Goal: Task Accomplishment & Management: Use online tool/utility

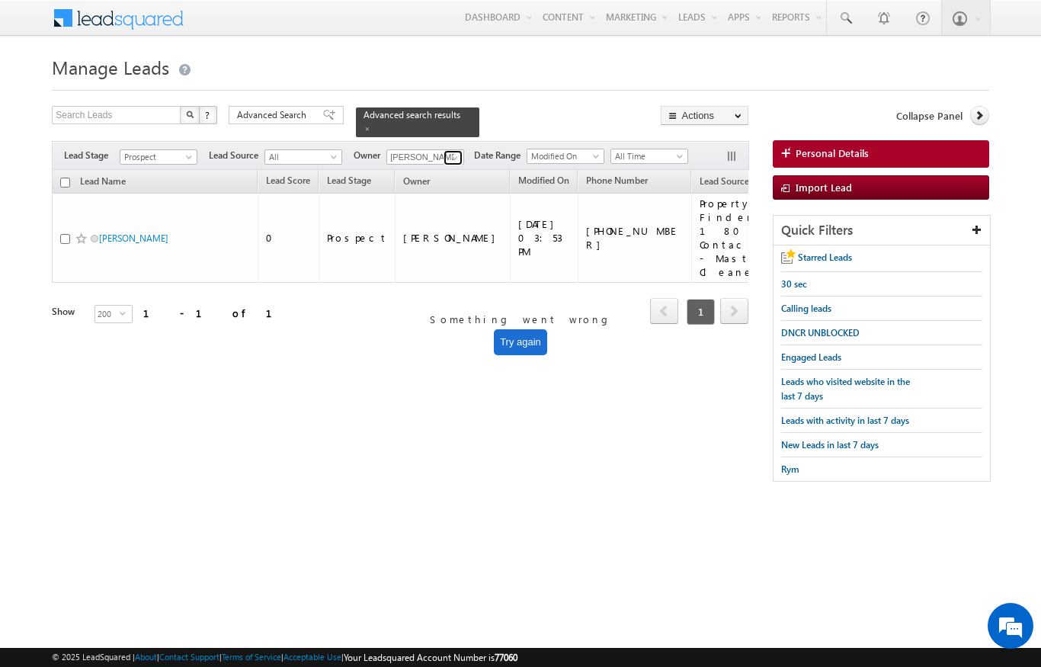
click at [452, 152] on span at bounding box center [455, 158] width 12 height 12
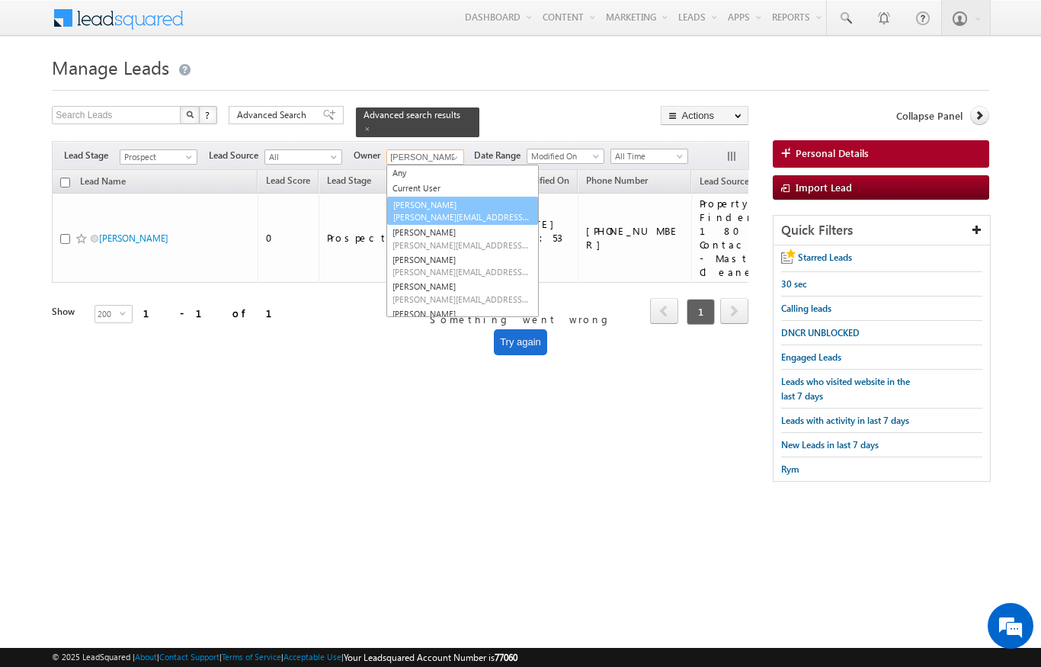
scroll to position [14, 0]
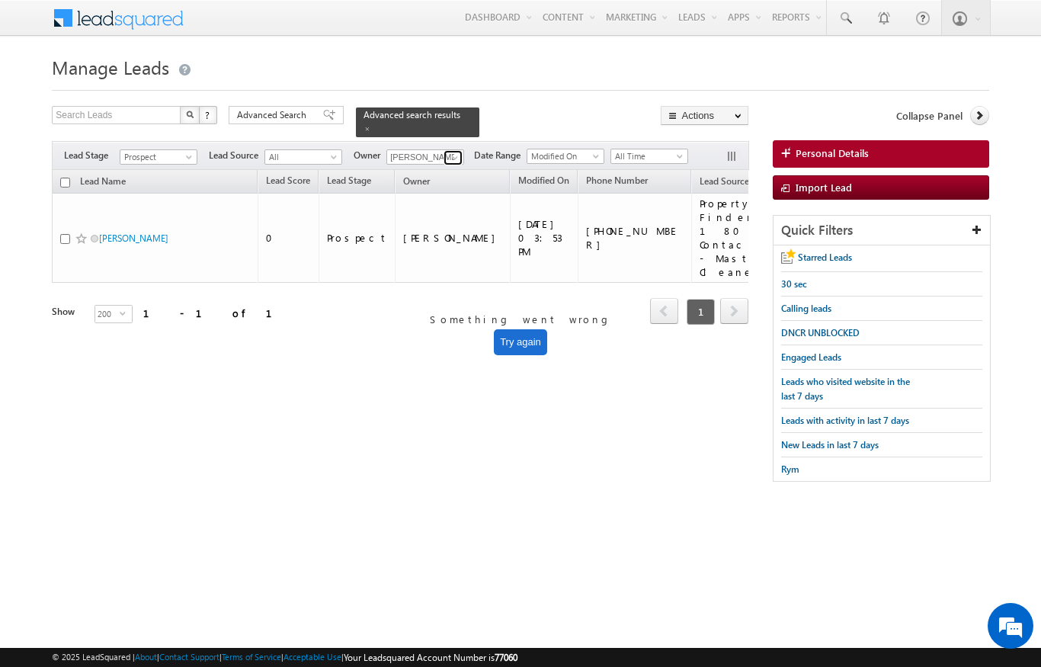
click at [460, 150] on link at bounding box center [452, 157] width 19 height 15
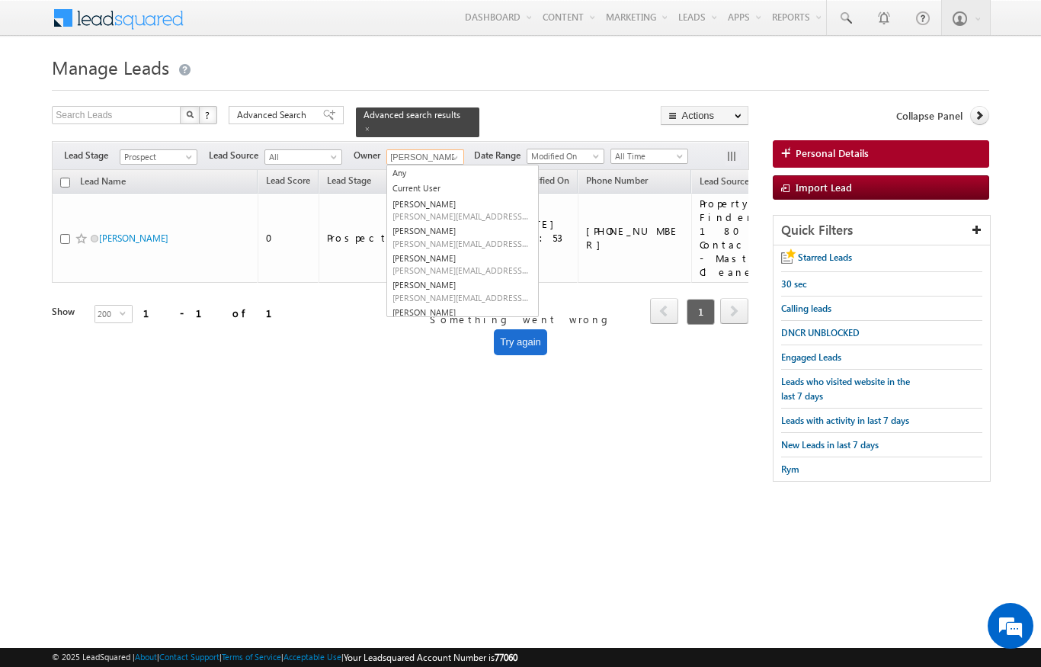
scroll to position [0, 0]
click at [398, 165] on link "Any" at bounding box center [462, 174] width 152 height 18
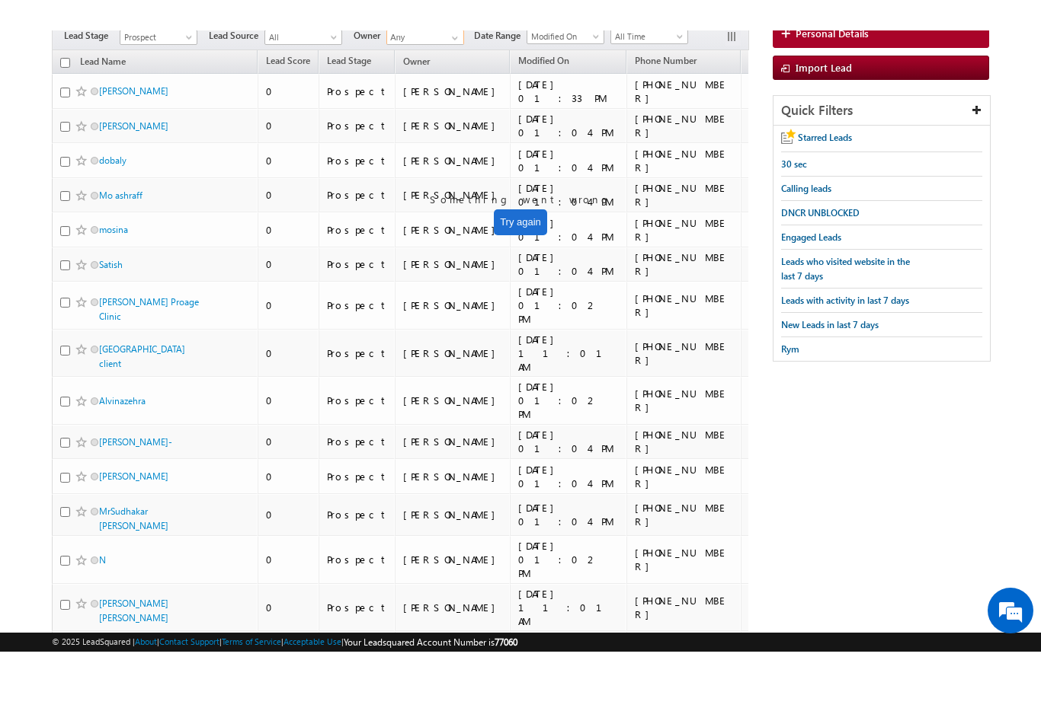
scroll to position [90, 0]
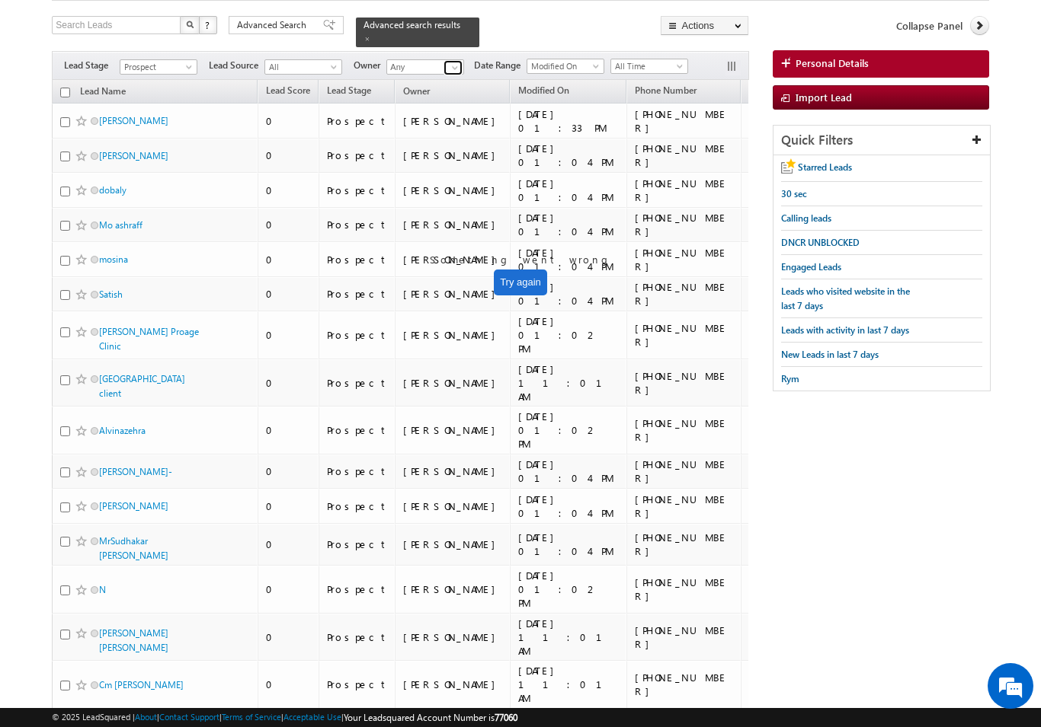
click at [449, 62] on span at bounding box center [455, 68] width 12 height 12
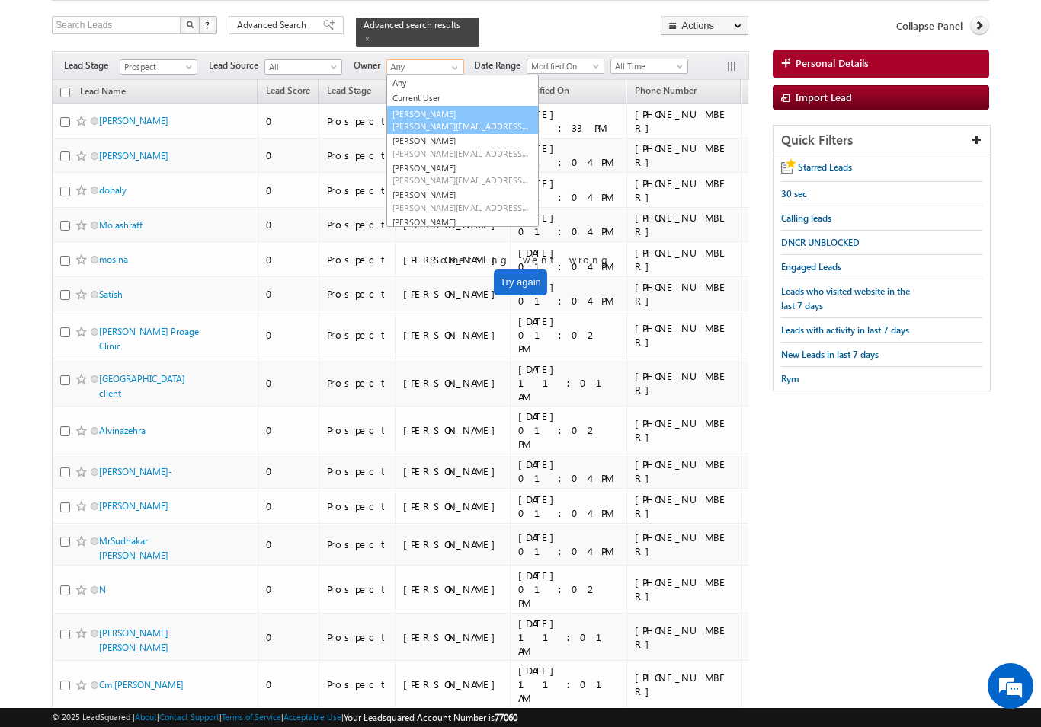
click at [405, 107] on link "[PERSON_NAME] [PERSON_NAME][EMAIL_ADDRESS][DOMAIN_NAME]" at bounding box center [462, 120] width 152 height 29
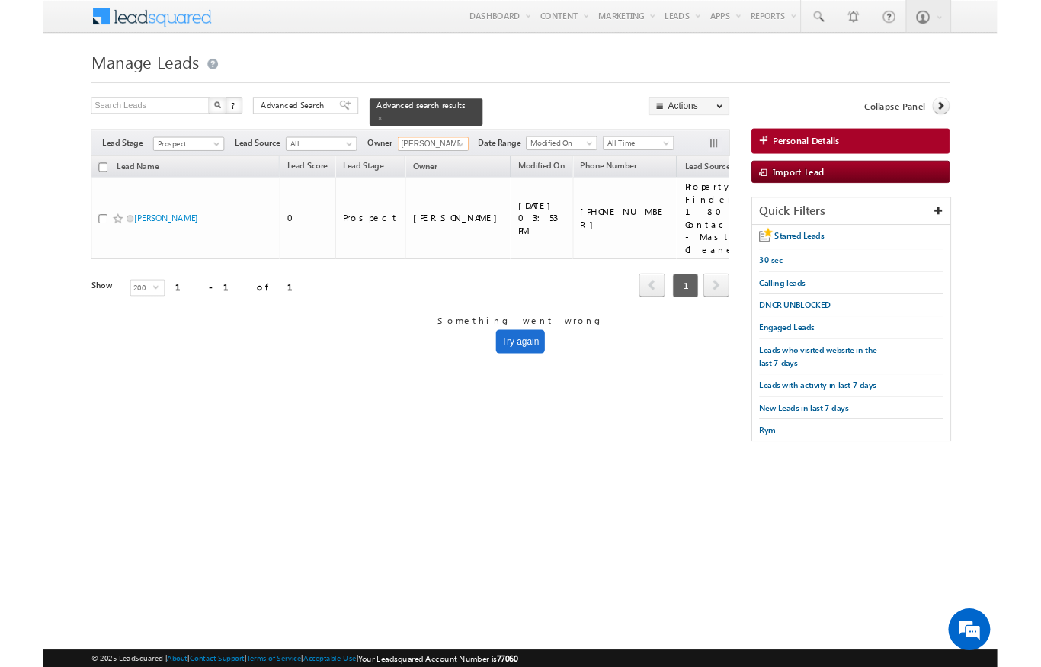
scroll to position [0, 0]
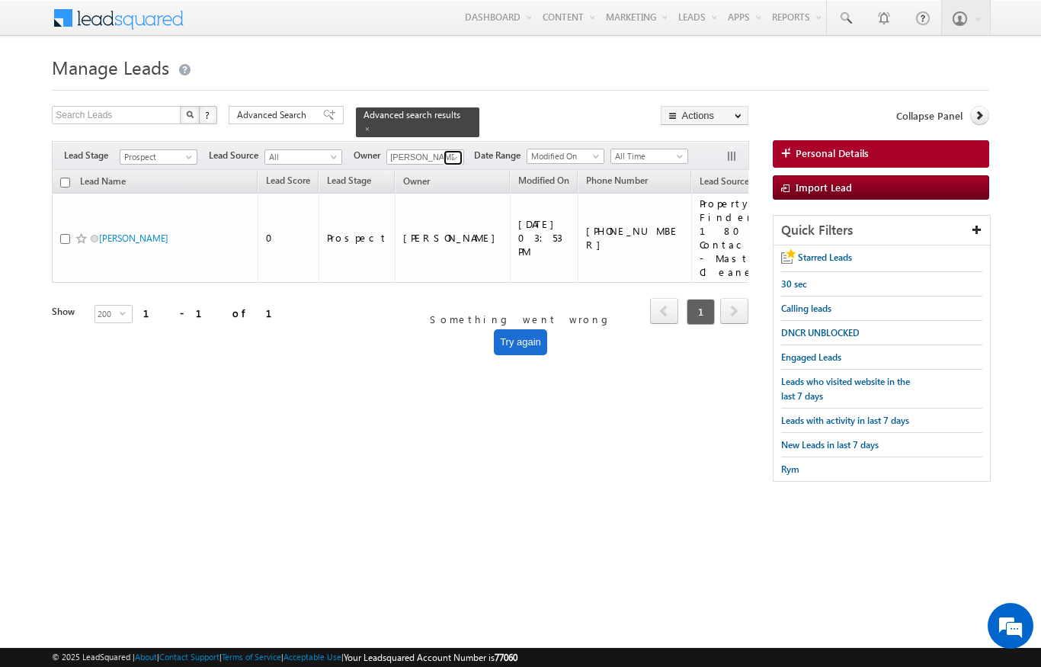
click at [451, 152] on span at bounding box center [455, 158] width 12 height 12
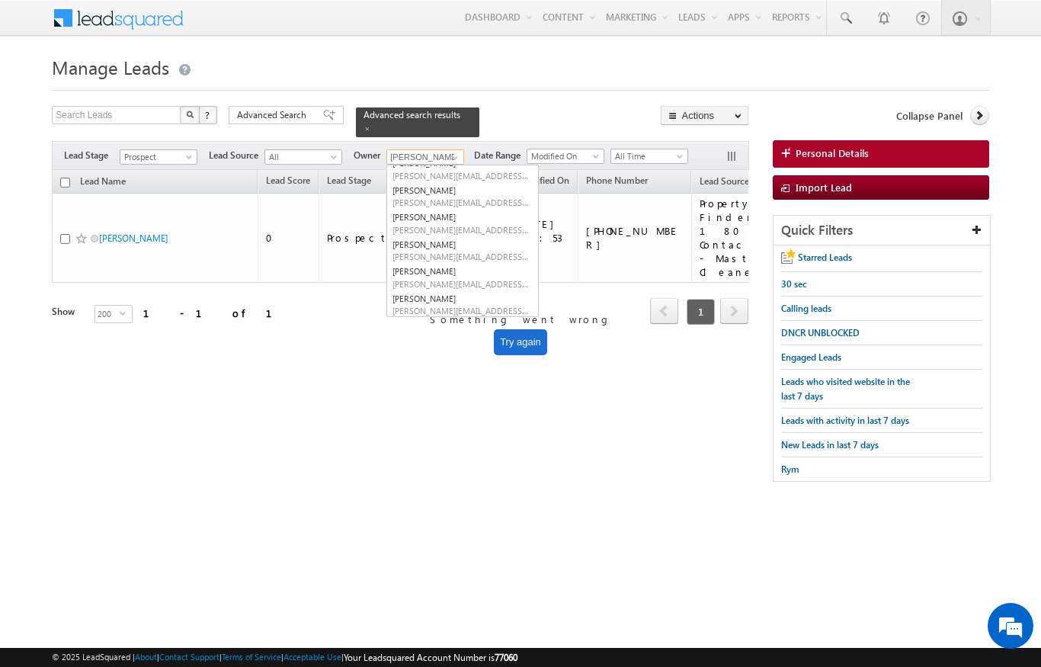
scroll to position [87, 0]
click at [270, 322] on div "Tags × Select at-least one lead to tag... × Close Lead Name Lead Score" at bounding box center [400, 268] width 696 height 197
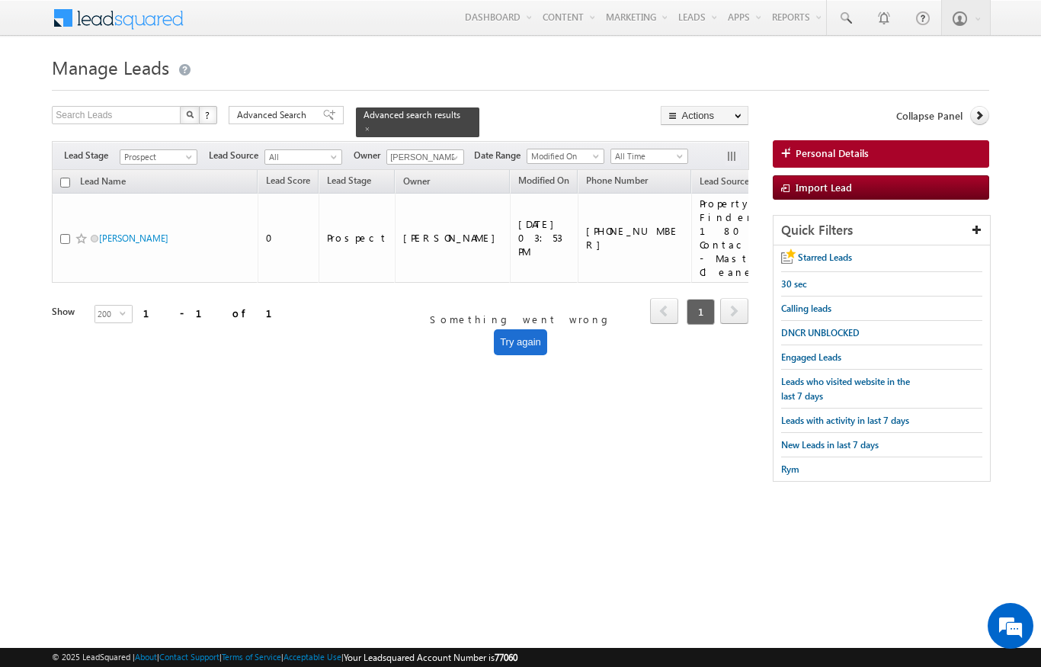
click at [5, 187] on body "Menu [PERSON_NAME] [PERSON_NAME] .upad hyay@ indgl [PERSON_NAME]. ae" at bounding box center [520, 248] width 1041 height 497
click at [479, 302] on div "Lead Name Lead Score Lead Stage Owner Modified On" at bounding box center [400, 258] width 696 height 177
click at [449, 154] on span at bounding box center [455, 158] width 12 height 12
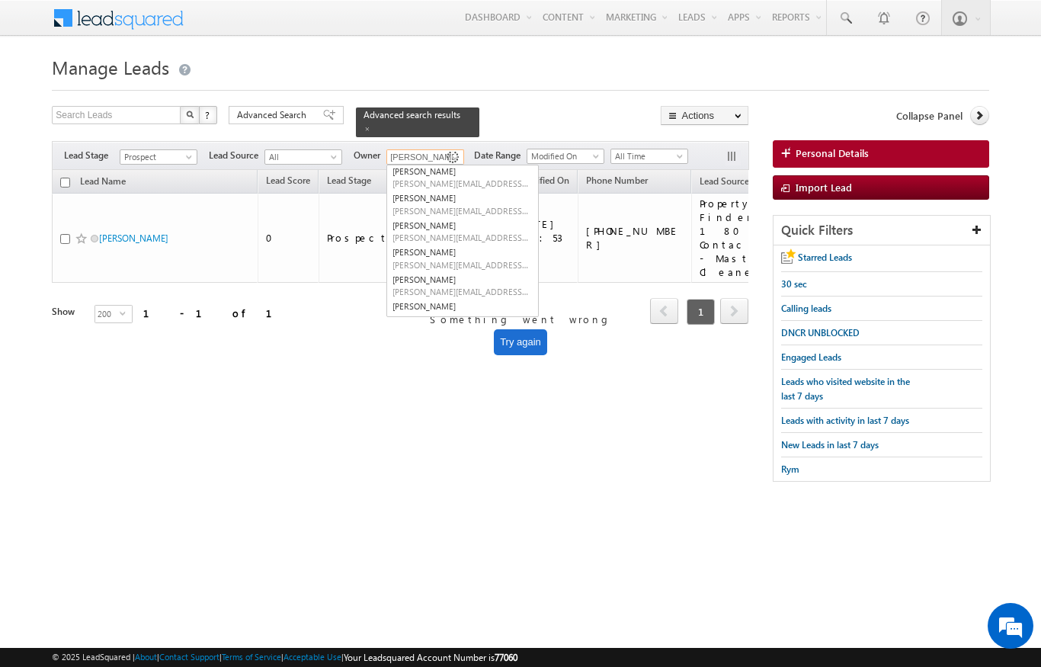
scroll to position [0, 0]
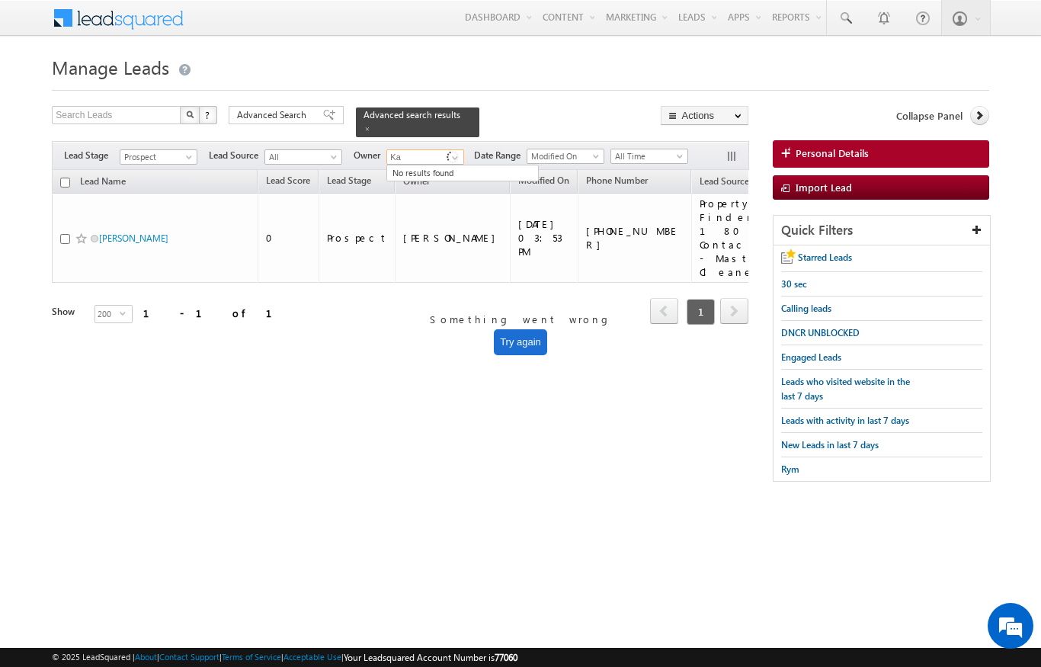
type input "K"
drag, startPoint x: 641, startPoint y: 10, endPoint x: 644, endPoint y: -2, distance: 12.4
click at [644, 0] on html "Menu [PERSON_NAME] [PERSON_NAME] .upad hyay@ indgl [PERSON_NAME]. ae" at bounding box center [520, 267] width 1041 height 535
click at [459, 152] on span at bounding box center [455, 158] width 12 height 12
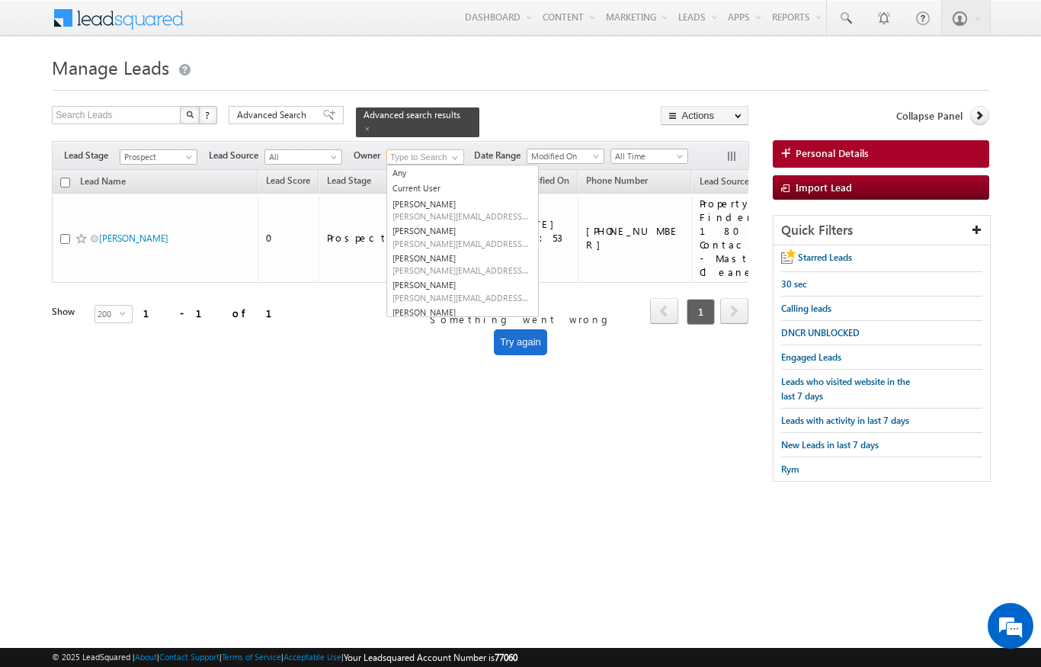
type input "J"
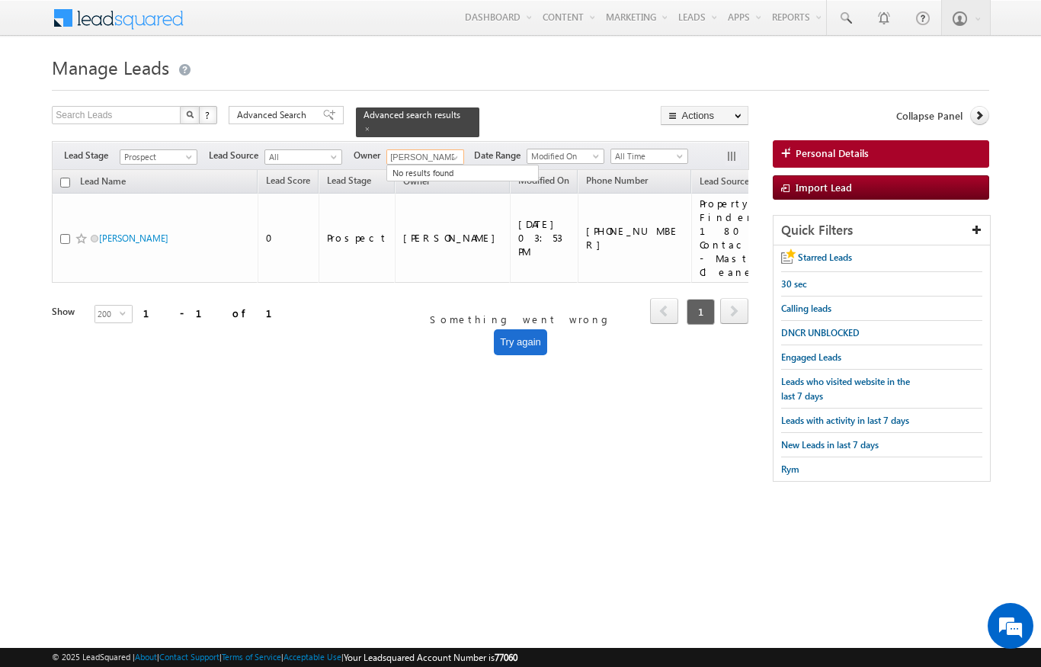
type input "[PERSON_NAME]"
click at [468, 478] on div "Search Leads X ? 1 results found Advanced Search Advanced Search Advanced searc…" at bounding box center [520, 301] width 936 height 391
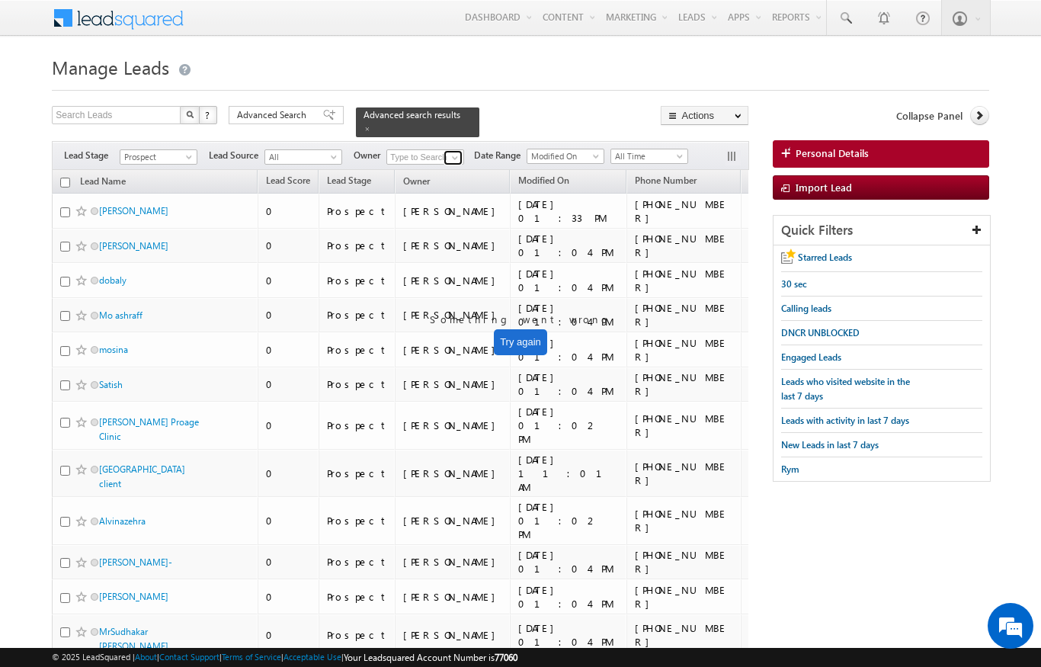
click at [449, 152] on span at bounding box center [455, 158] width 12 height 12
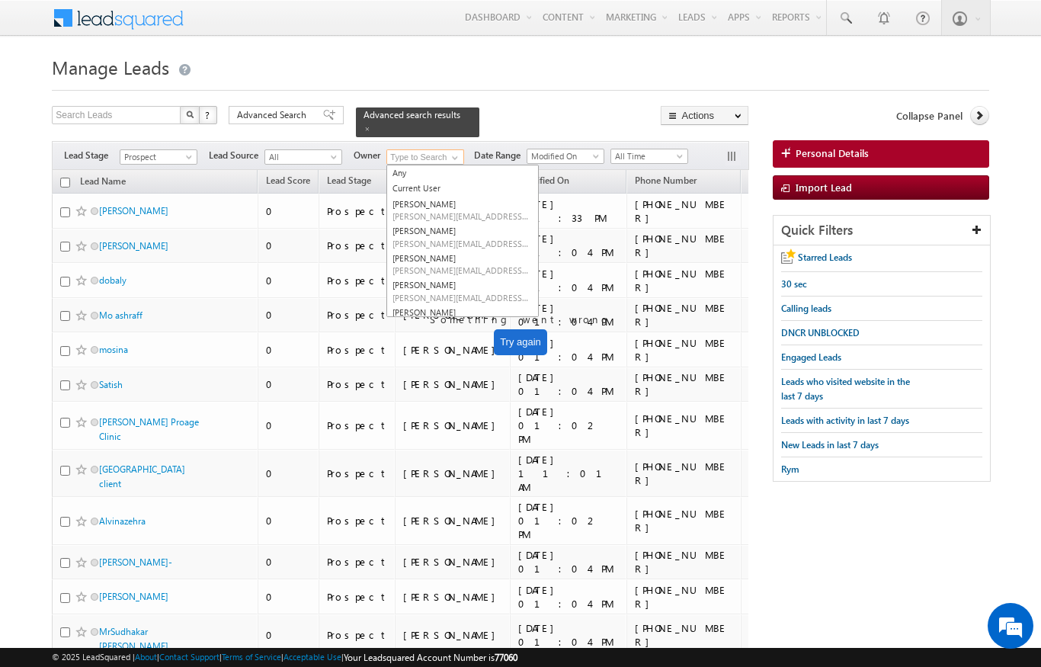
scroll to position [145, 0]
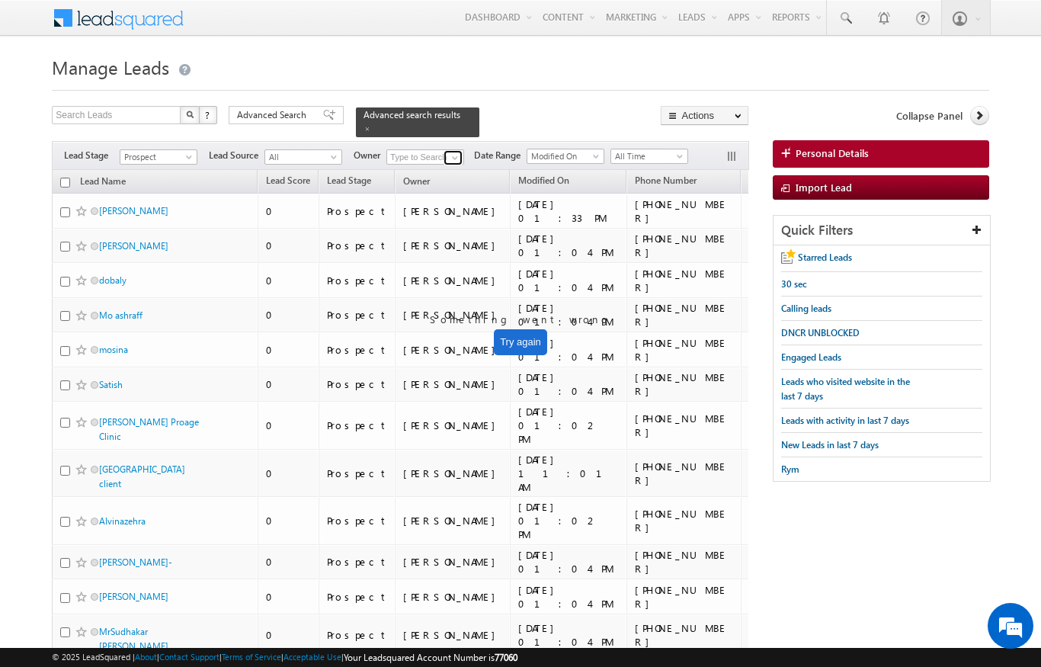
click at [456, 152] on span at bounding box center [455, 158] width 12 height 12
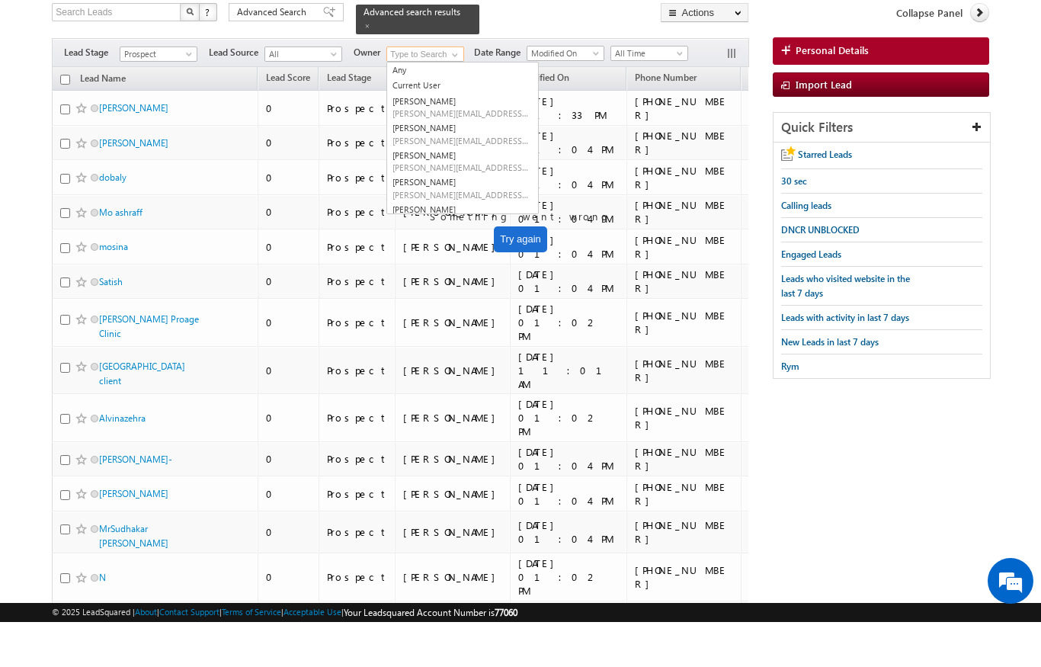
scroll to position [66, 0]
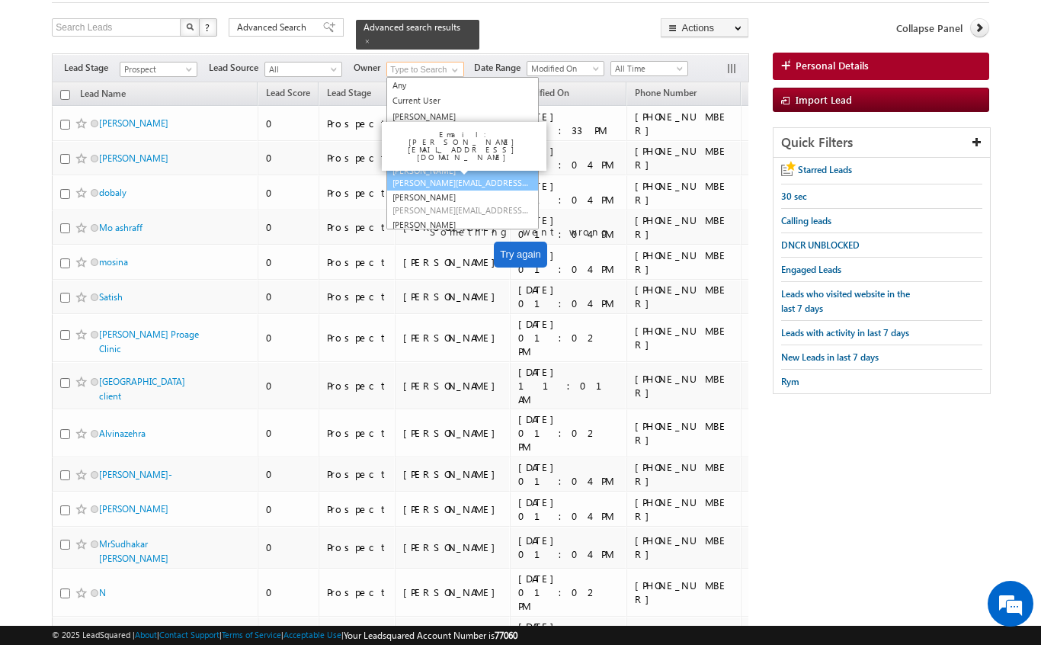
click at [475, 184] on link "[PERSON_NAME] [PERSON_NAME][EMAIL_ADDRESS][DOMAIN_NAME]" at bounding box center [462, 198] width 152 height 29
type input "[PERSON_NAME]"
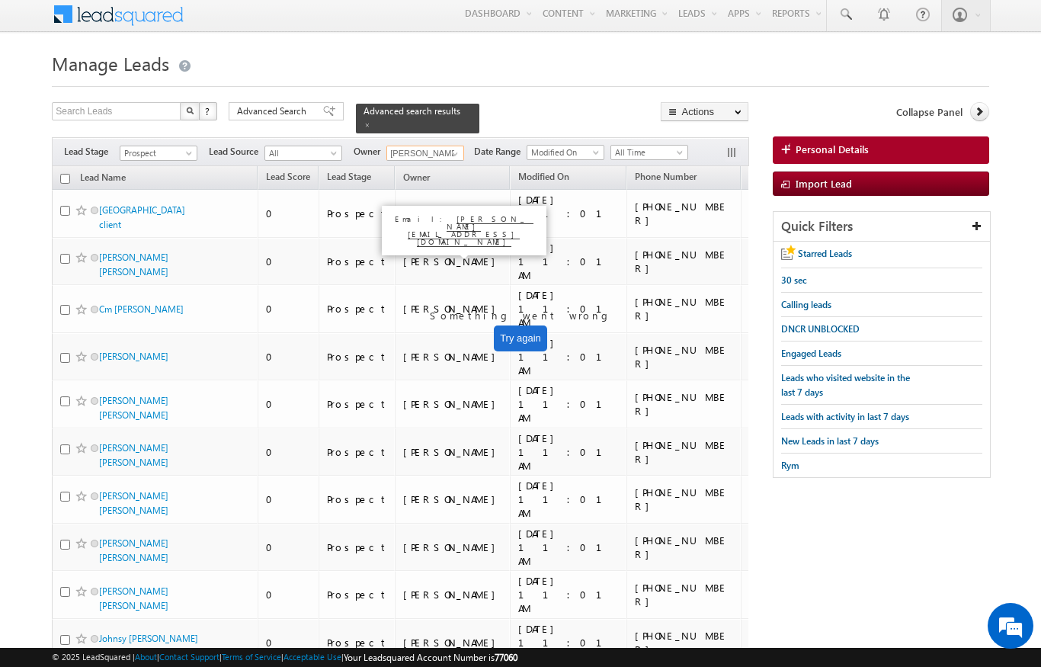
scroll to position [3, 0]
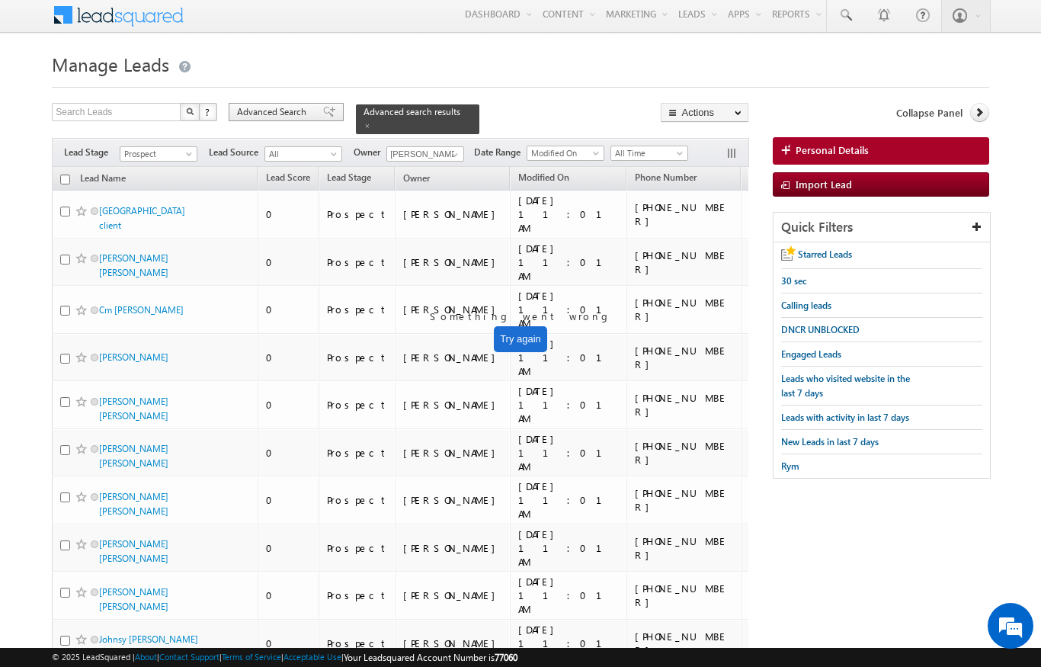
click at [280, 117] on span "Advanced Search" at bounding box center [274, 112] width 74 height 14
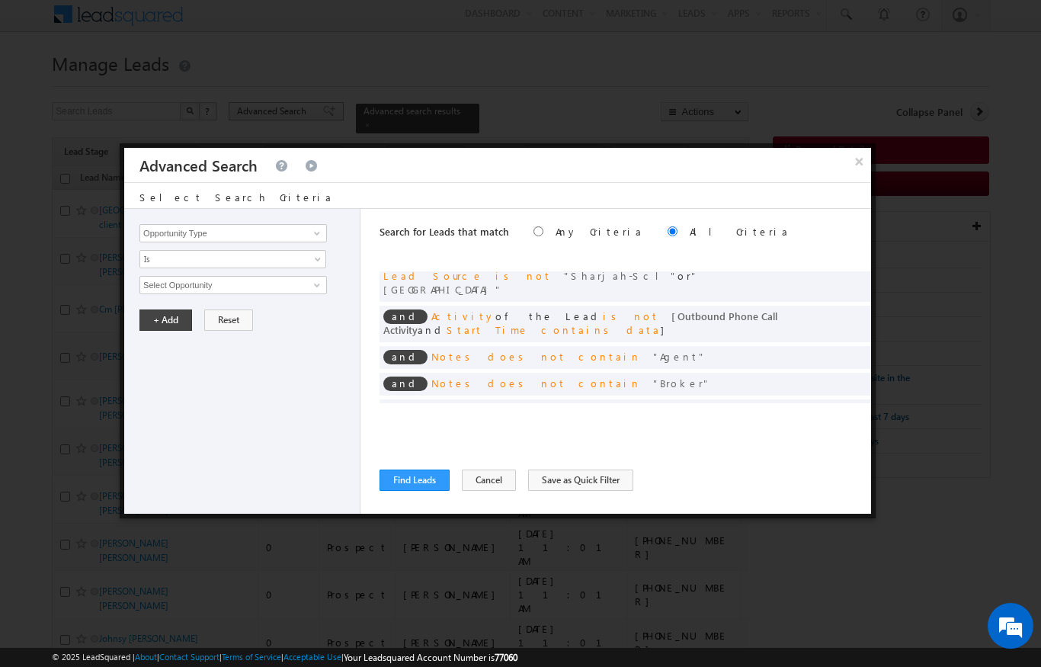
scroll to position [14, 0]
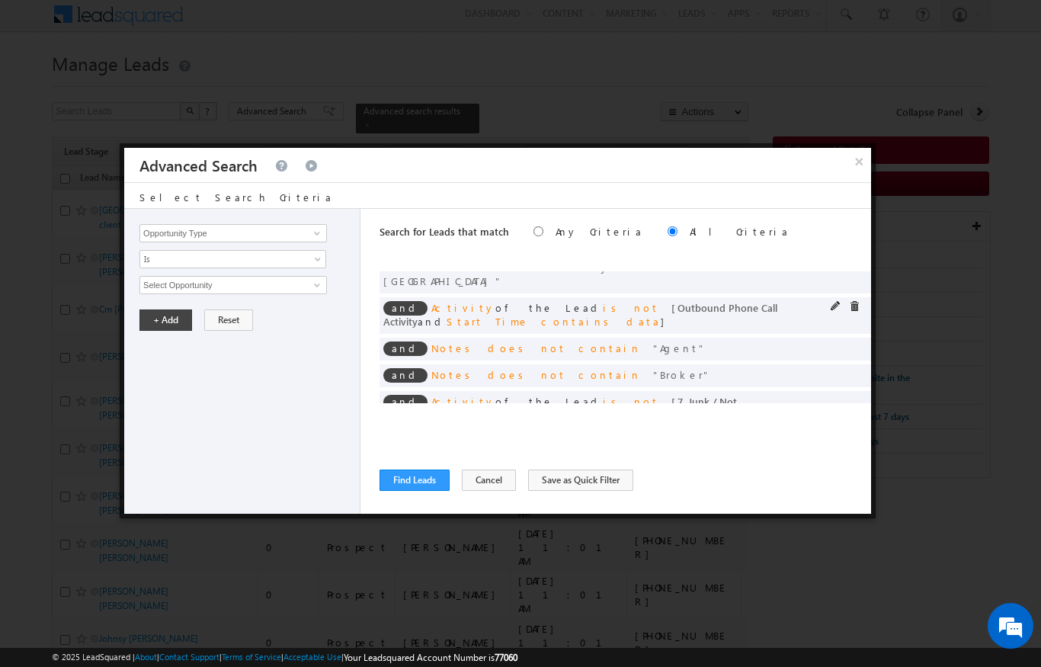
click at [775, 301] on div "and Activity of the Lead is not [ Outbound Phone Call Activity and Start Time c…" at bounding box center [587, 314] width 408 height 27
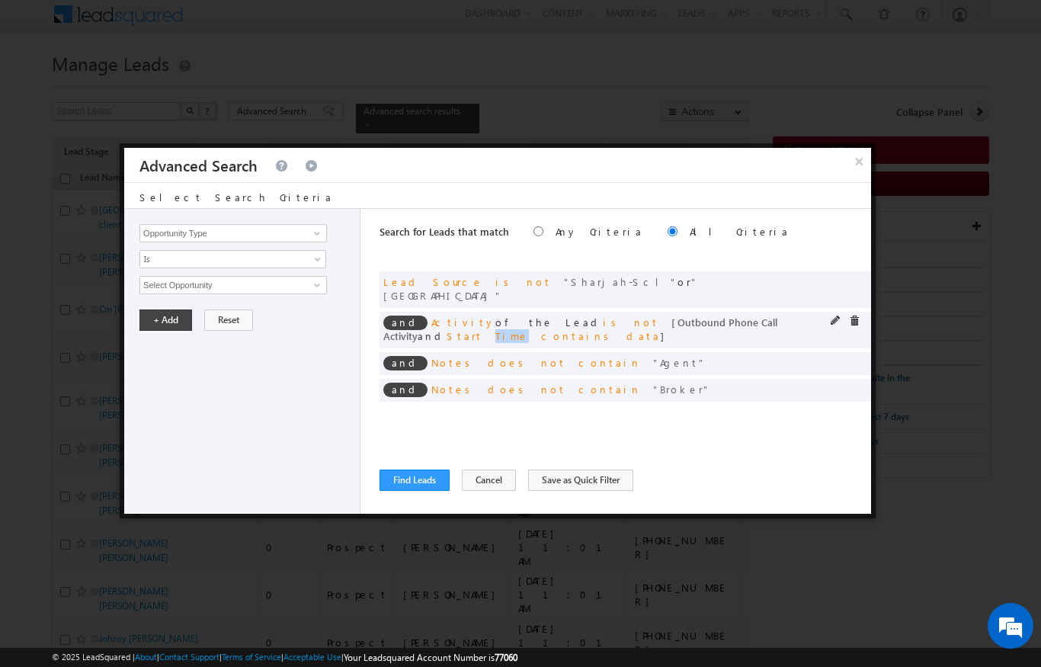
scroll to position [0, 0]
click at [660, 315] on span "[ Outbound Phone Call Activity" at bounding box center [580, 328] width 394 height 27
click at [422, 481] on button "Find Leads" at bounding box center [414, 479] width 70 height 21
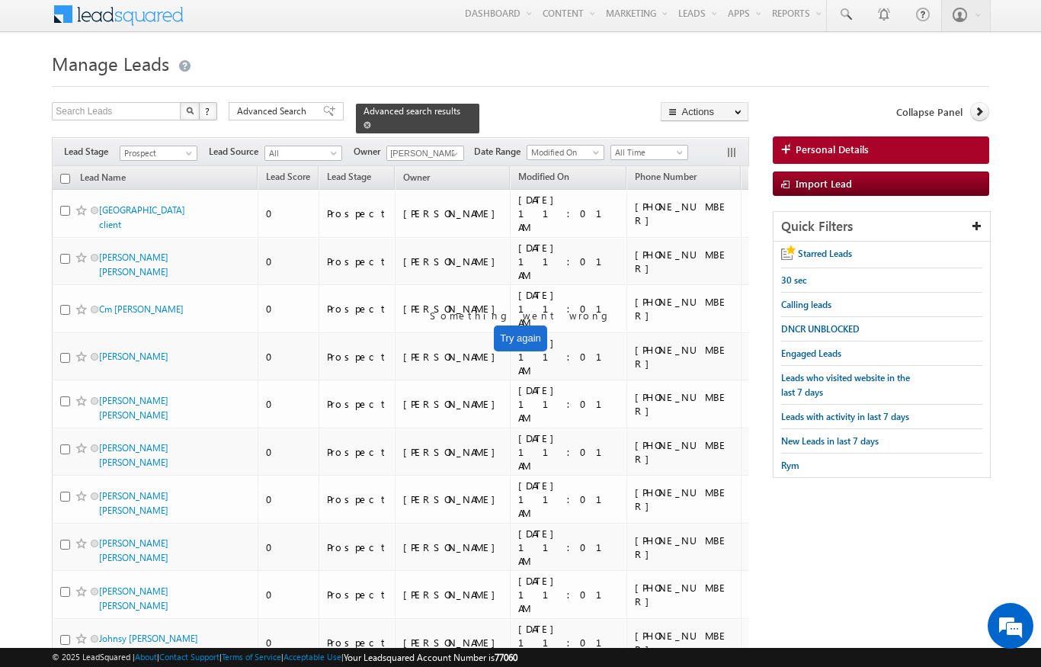
click at [371, 121] on span at bounding box center [367, 125] width 8 height 8
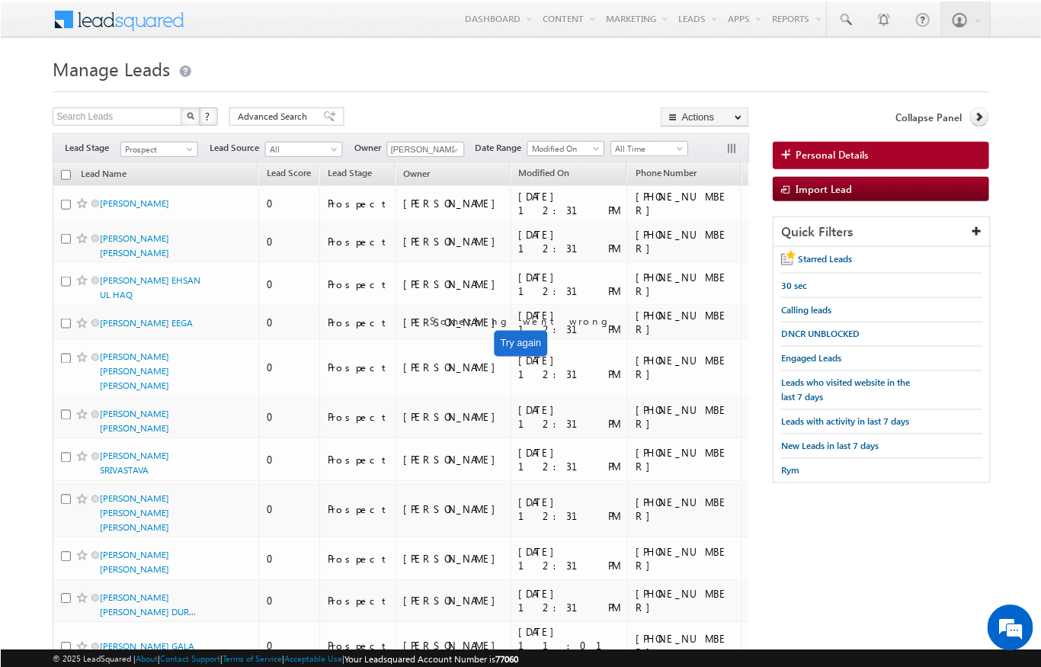
scroll to position [1, 0]
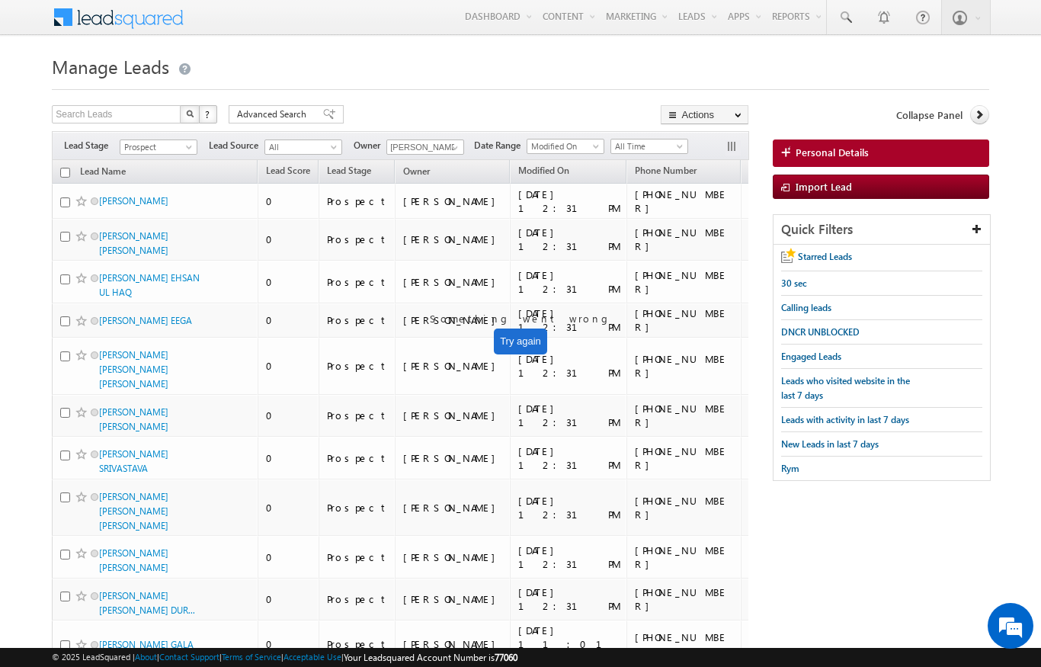
click at [59, 169] on th "Lead Name" at bounding box center [155, 172] width 206 height 24
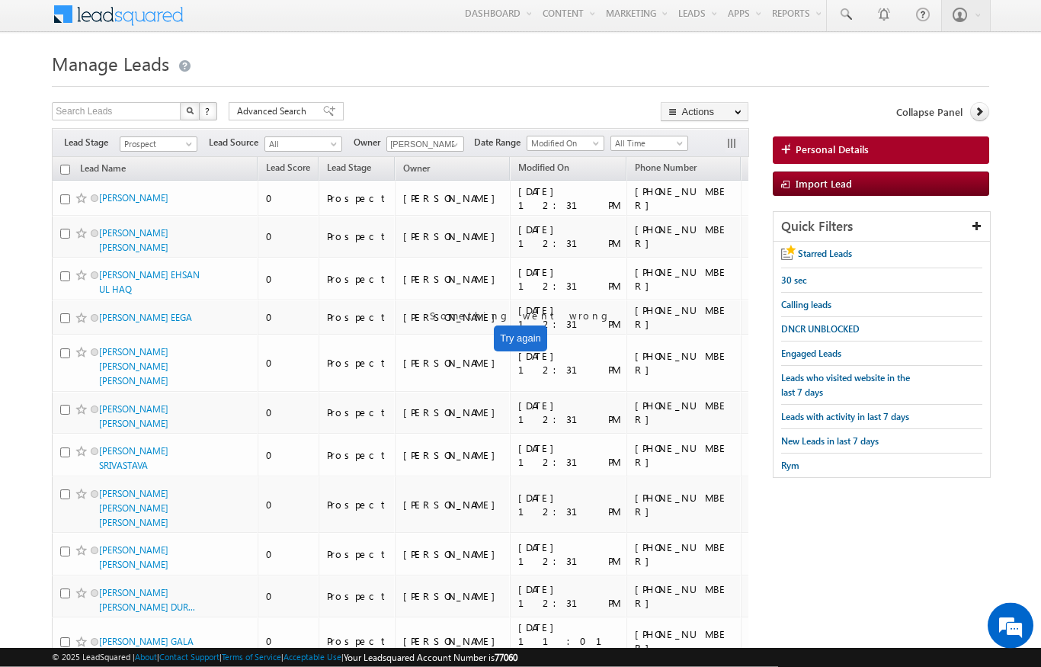
scroll to position [0, 0]
